Goal: Book appointment/travel/reservation

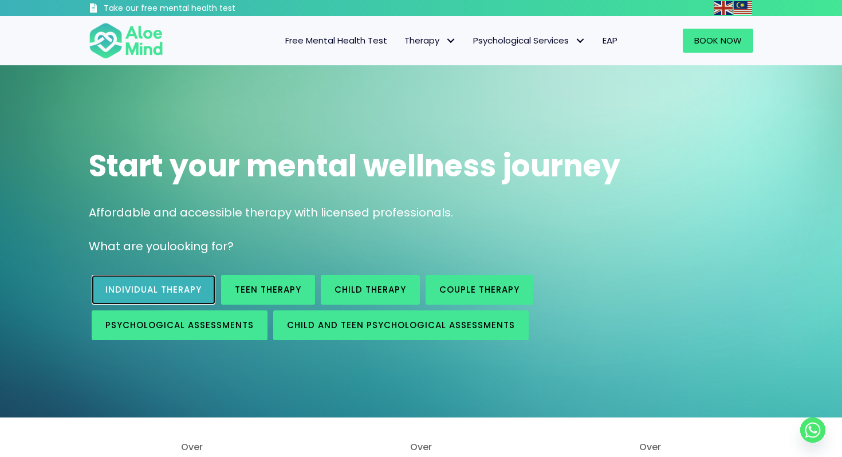
click at [192, 293] on span "Individual therapy" at bounding box center [153, 289] width 96 height 12
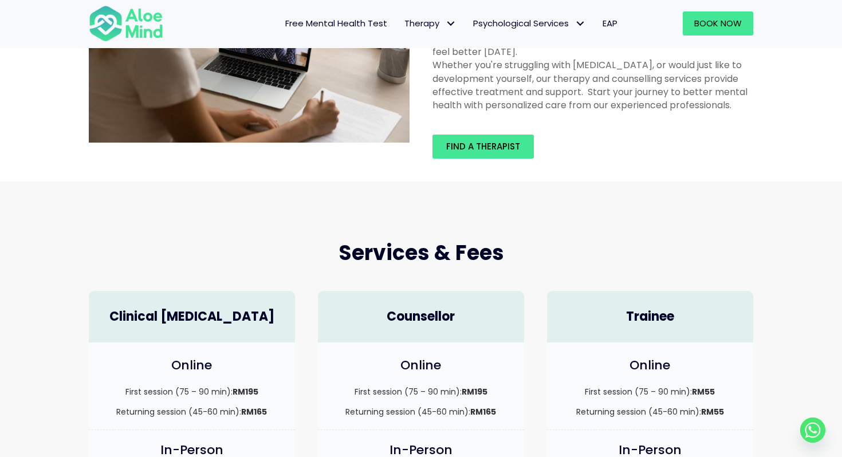
scroll to position [145, 0]
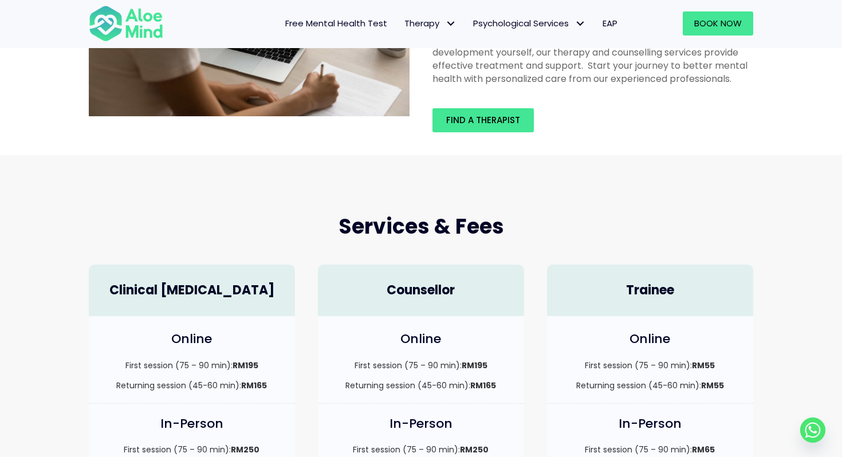
click at [649, 290] on h4 "Trainee" at bounding box center [649, 291] width 183 height 18
click at [720, 27] on span "Book Now" at bounding box center [718, 23] width 48 height 12
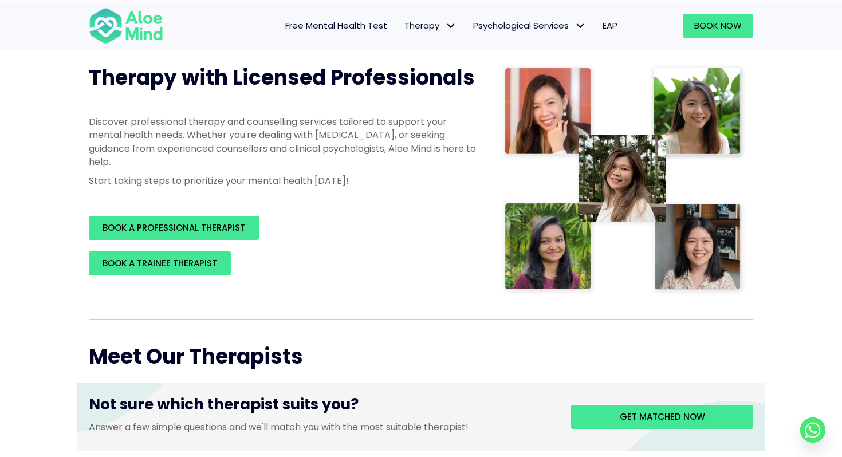
scroll to position [143, 0]
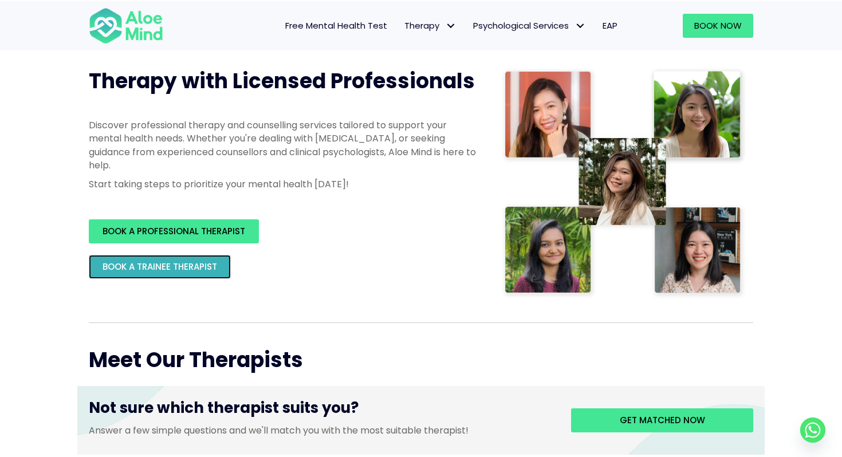
click at [180, 263] on span "BOOK A TRAINEE THERAPIST" at bounding box center [160, 267] width 115 height 12
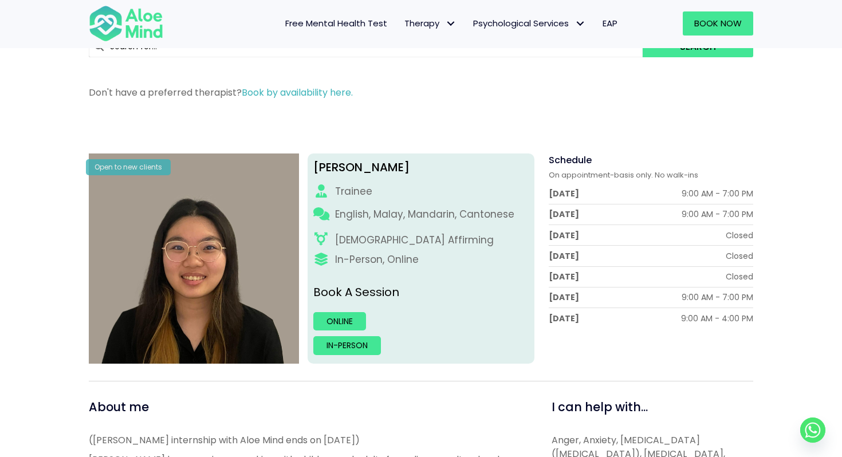
scroll to position [64, 0]
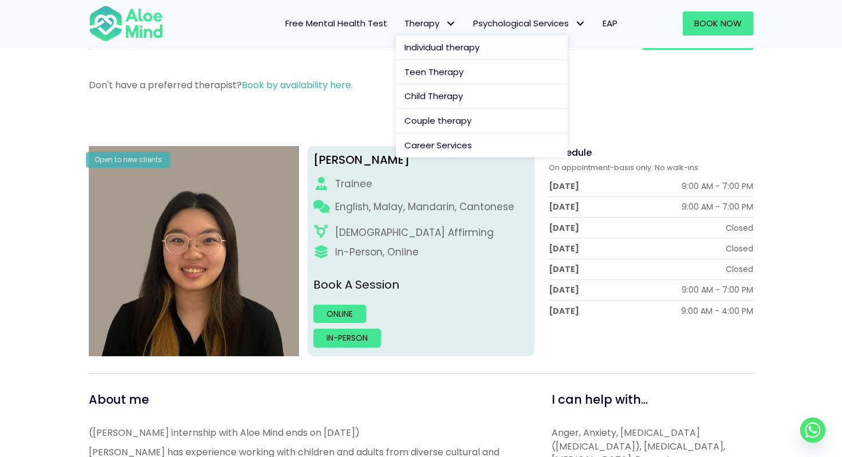
click at [422, 49] on span "Individual therapy" at bounding box center [441, 47] width 75 height 12
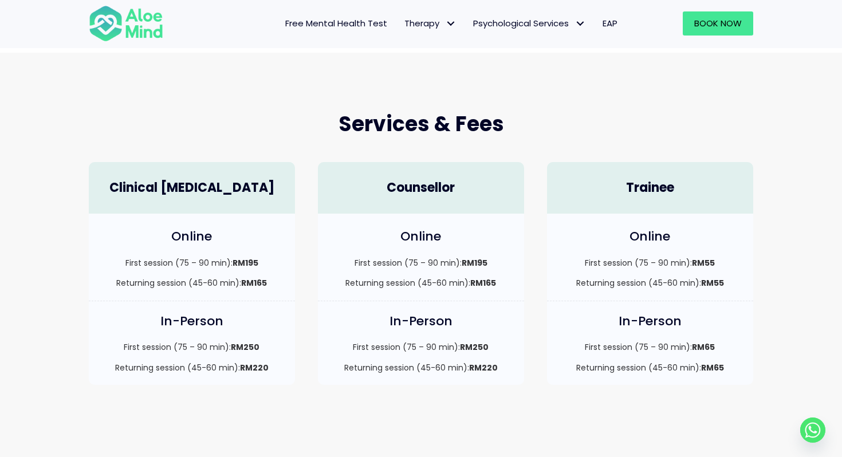
scroll to position [249, 0]
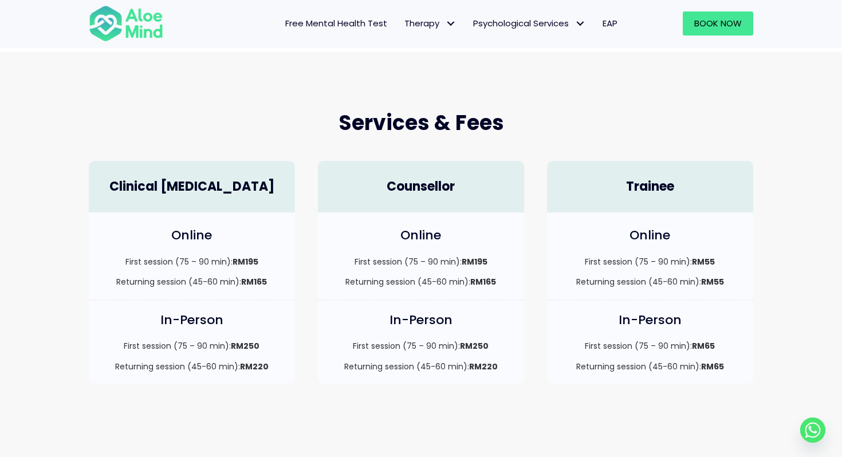
click at [673, 190] on h4 "Trainee" at bounding box center [649, 187] width 183 height 18
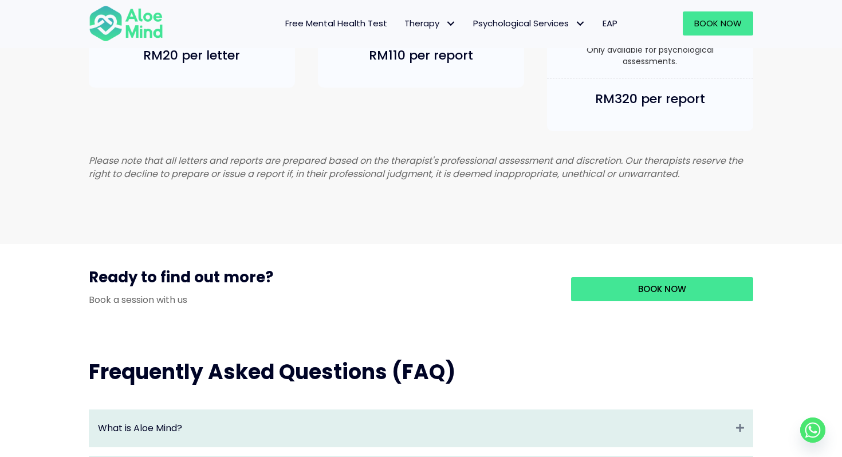
scroll to position [901, 0]
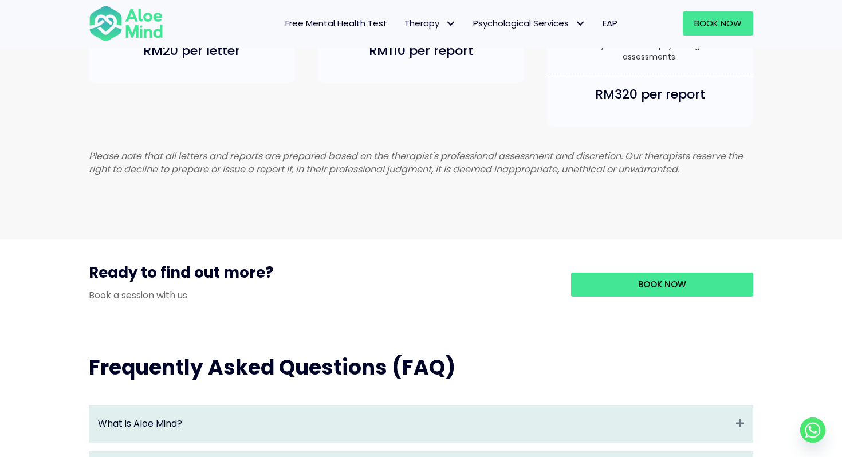
click at [720, 37] on div "Book Now" at bounding box center [695, 23] width 139 height 47
click at [720, 31] on link "Book Now" at bounding box center [718, 23] width 70 height 24
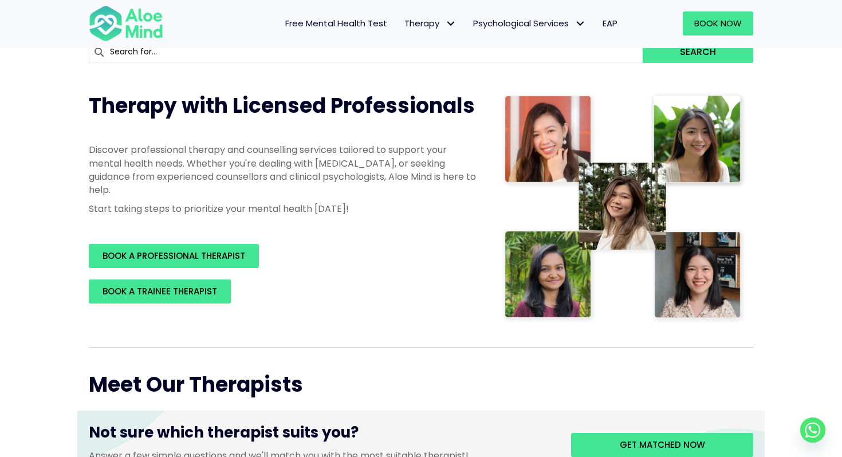
scroll to position [117, 0]
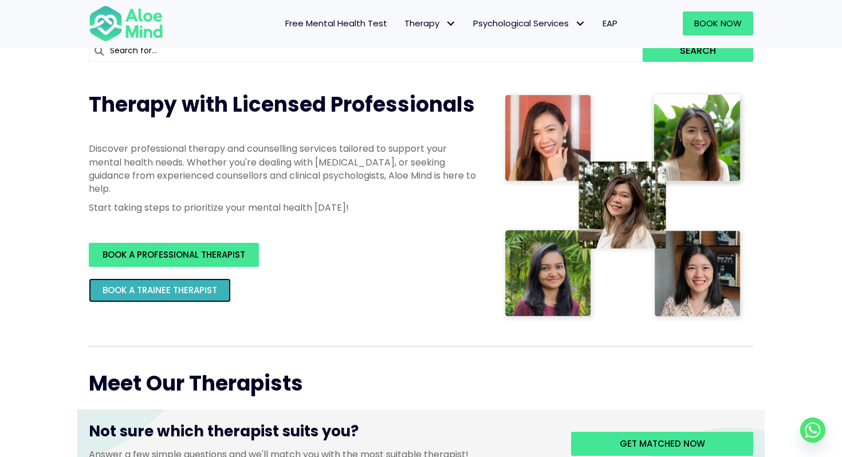
click at [193, 282] on link "BOOK A TRAINEE THERAPIST" at bounding box center [160, 290] width 142 height 24
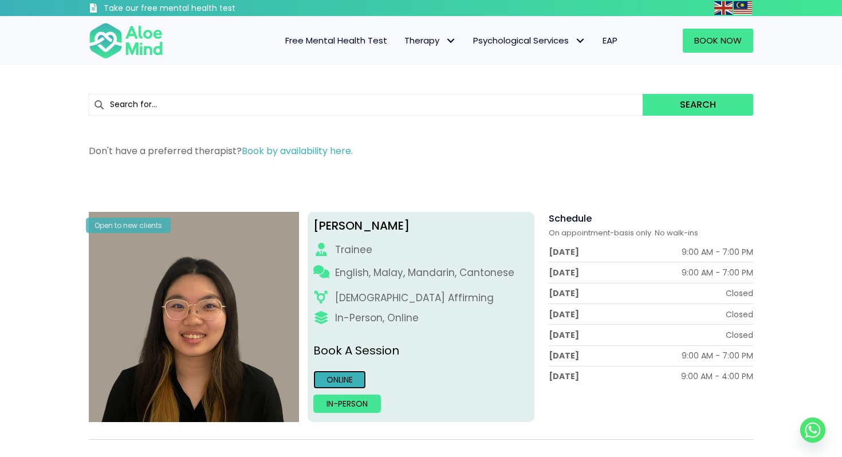
click at [350, 380] on link "Online" at bounding box center [339, 380] width 53 height 18
